Goal: Task Accomplishment & Management: Use online tool/utility

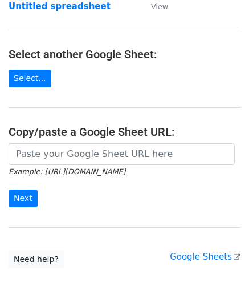
scroll to position [114, 0]
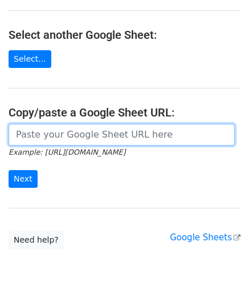
click at [53, 139] on input "url" at bounding box center [122, 135] width 227 height 22
paste input "[URL][DOMAIN_NAME]"
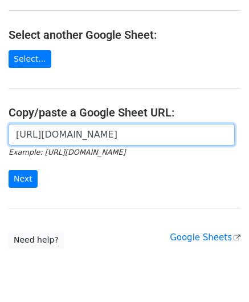
scroll to position [0, 249]
type input "[URL][DOMAIN_NAME]"
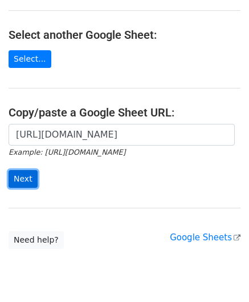
click at [25, 178] on input "Next" at bounding box center [23, 179] width 29 height 18
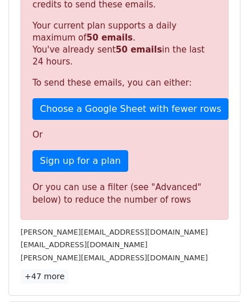
scroll to position [342, 0]
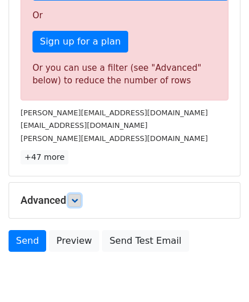
click at [73, 195] on link at bounding box center [75, 200] width 13 height 13
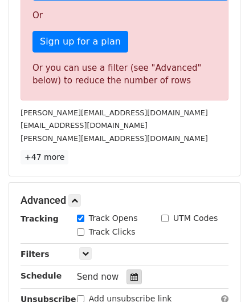
click at [131, 273] on icon at bounding box center [134, 277] width 7 height 8
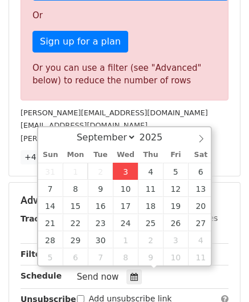
type input "2025-09-03 12:00"
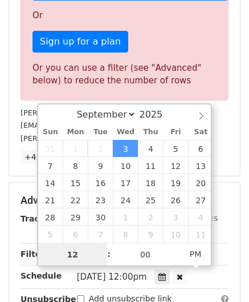
paste input "6"
type input "6"
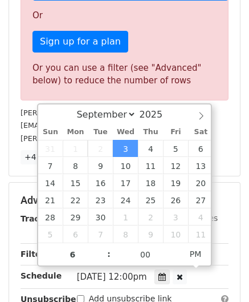
type input "2025-09-03 18:00"
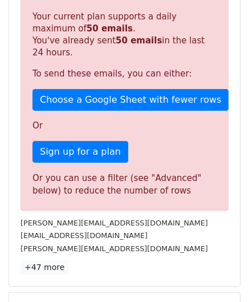
scroll to position [492, 0]
